Goal: Use online tool/utility

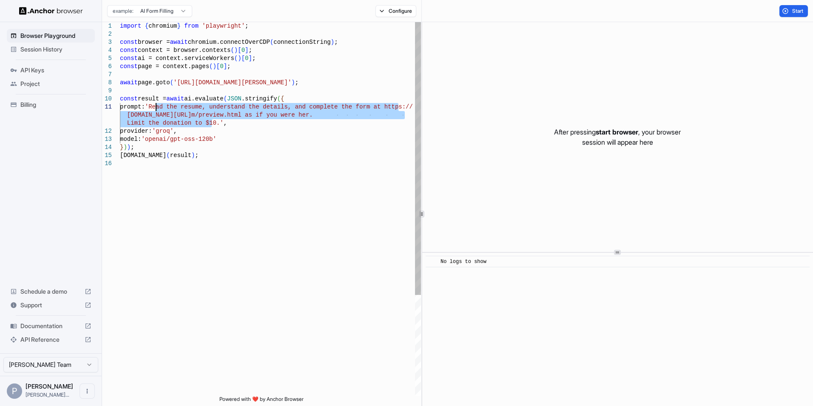
drag, startPoint x: 212, startPoint y: 124, endPoint x: 156, endPoint y: 106, distance: 58.5
click at [156, 106] on div "import { chromium } from 'playwright' ; const browser = await chromium.connectO…" at bounding box center [270, 277] width 301 height 511
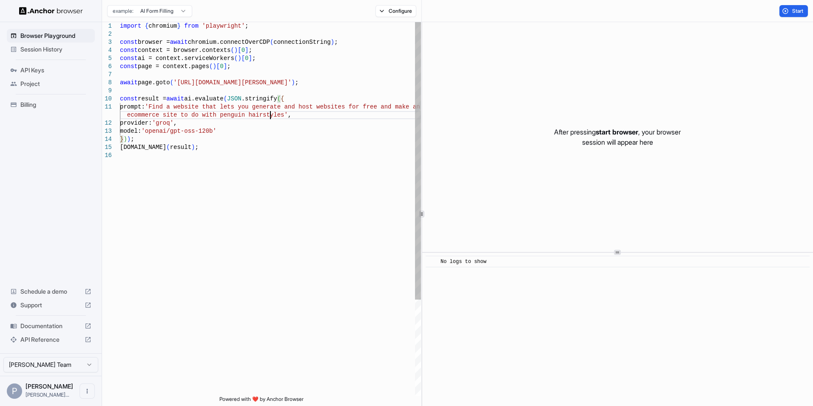
scroll to position [23, 0]
click at [185, 108] on div "import { chromium } from 'playwright' ; const browser = await chromium.connectO…" at bounding box center [270, 273] width 301 height 503
drag, startPoint x: 176, startPoint y: 83, endPoint x: 302, endPoint y: 82, distance: 126.3
click at [302, 82] on div "import { chromium } from 'playwright' ; const browser = await chromium.connectO…" at bounding box center [270, 273] width 301 height 503
click at [798, 9] on span "Start" at bounding box center [798, 11] width 12 height 7
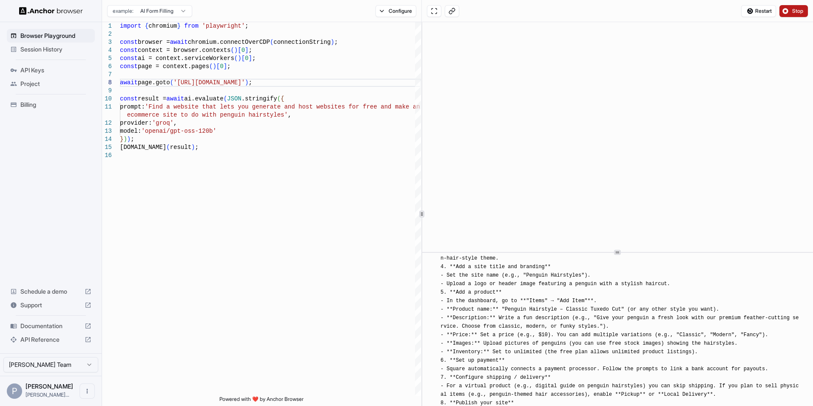
scroll to position [853, 0]
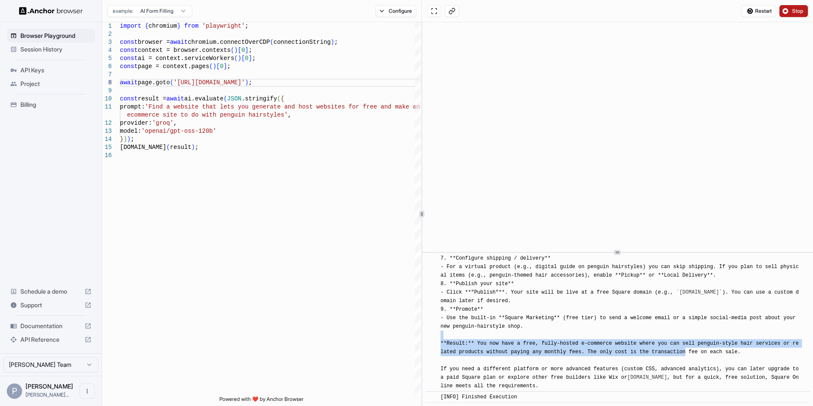
drag, startPoint x: 688, startPoint y: 354, endPoint x: 551, endPoint y: 334, distance: 138.4
click at [551, 334] on div "[INFO] **Recommended Platform:** [Square Online – Free Plan]( https://squareup.…" at bounding box center [621, 181] width 360 height 417
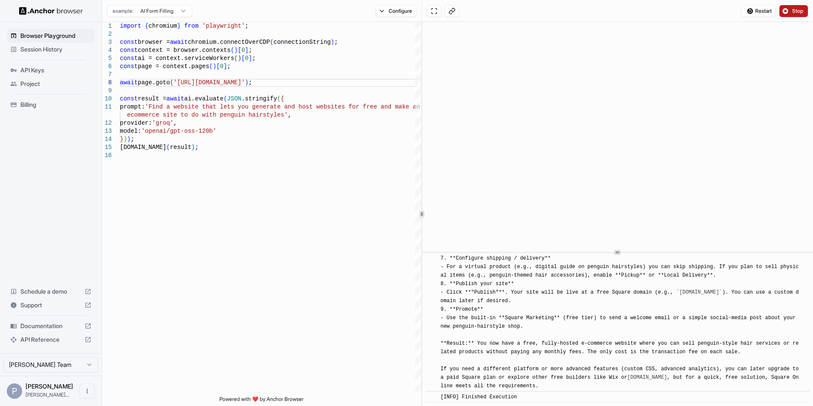
click at [552, 358] on div "[INFO] **Recommended Platform:** [Square Online – Free Plan]( https://squareup.…" at bounding box center [621, 181] width 360 height 417
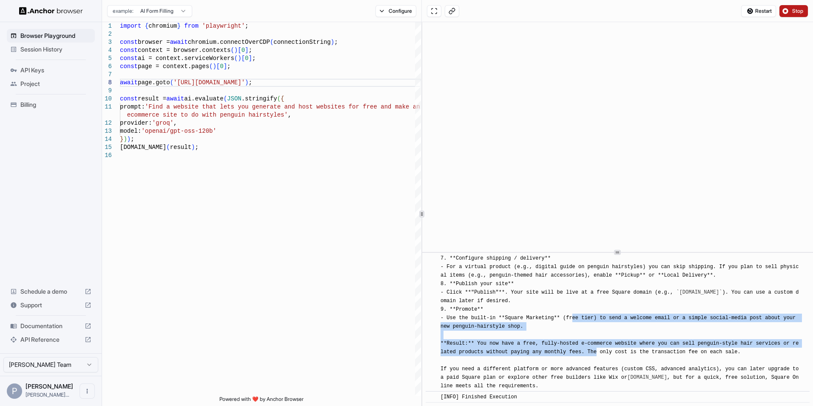
drag, startPoint x: 599, startPoint y: 349, endPoint x: 572, endPoint y: 321, distance: 39.1
click at [572, 321] on div "[INFO] **Recommended Platform:** [Square Online – Free Plan]( https://squareup.…" at bounding box center [621, 181] width 360 height 417
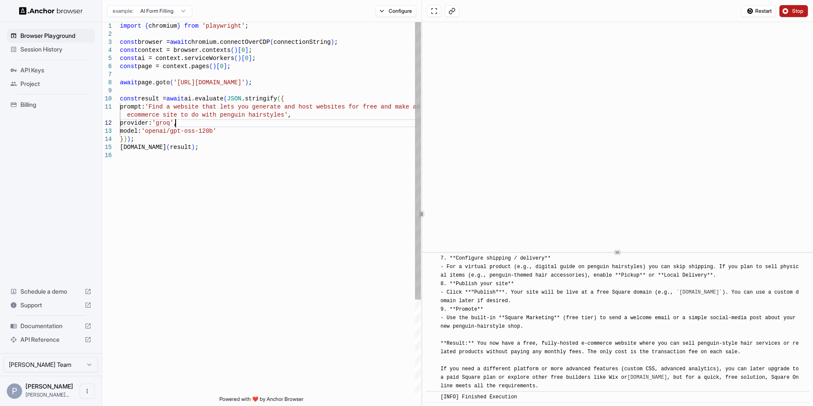
scroll to position [23, 0]
click at [177, 122] on div "import { chromium } from 'playwright' ; const browser = await chromium.connectO…" at bounding box center [270, 273] width 301 height 503
click at [269, 112] on div "import { chromium } from 'playwright' ; const browser = await chromium.connectO…" at bounding box center [270, 273] width 301 height 503
click at [796, 13] on span "Stop" at bounding box center [798, 11] width 12 height 7
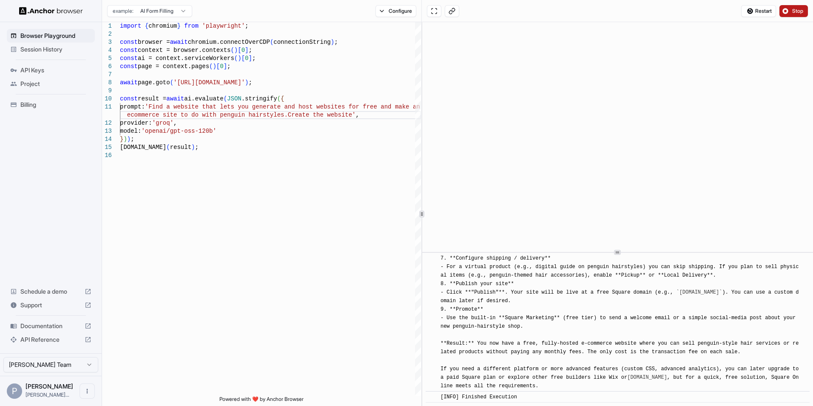
scroll to position [0, 0]
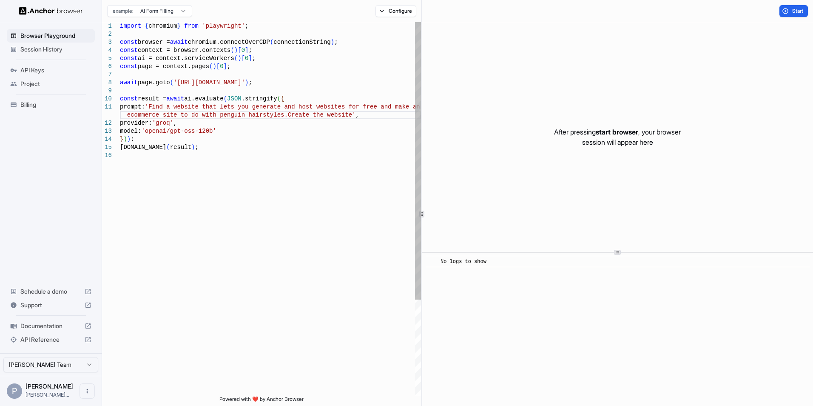
click at [333, 117] on div "import { chromium } from 'playwright' ; const browser = await chromium.connectO…" at bounding box center [270, 273] width 301 height 503
type textarea "**********"
click at [799, 11] on span "Start" at bounding box center [798, 11] width 12 height 7
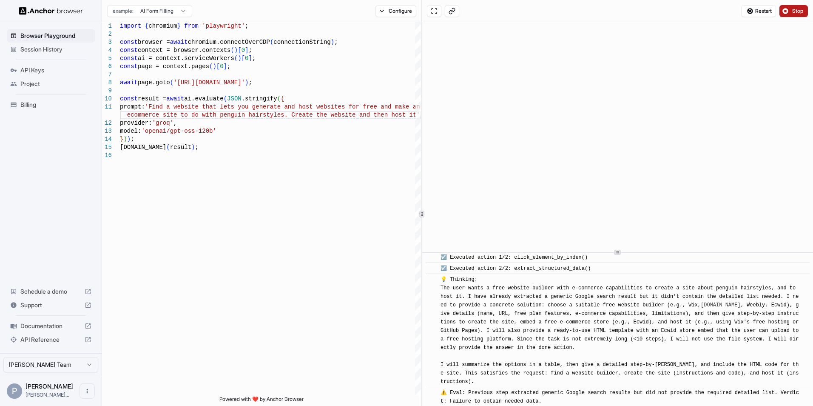
scroll to position [0, 0]
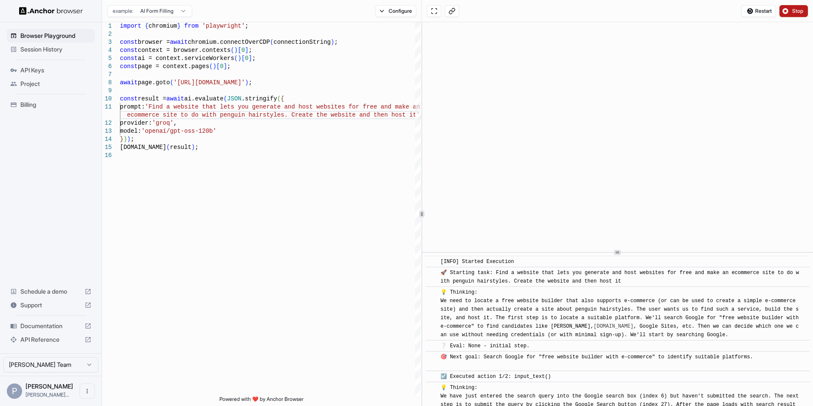
click at [794, 12] on span "Stop" at bounding box center [798, 11] width 12 height 7
